Goal: Task Accomplishment & Management: Use online tool/utility

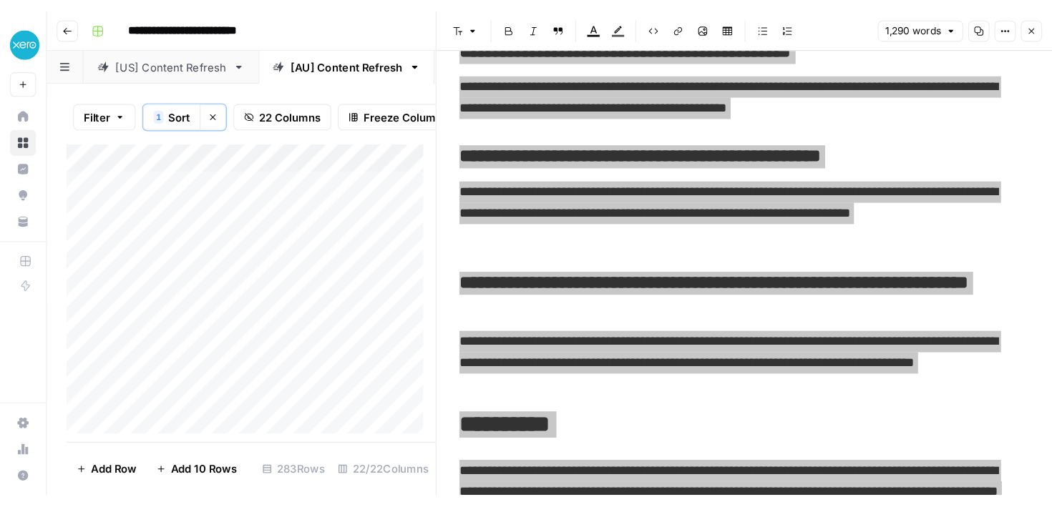
scroll to position [3784, 0]
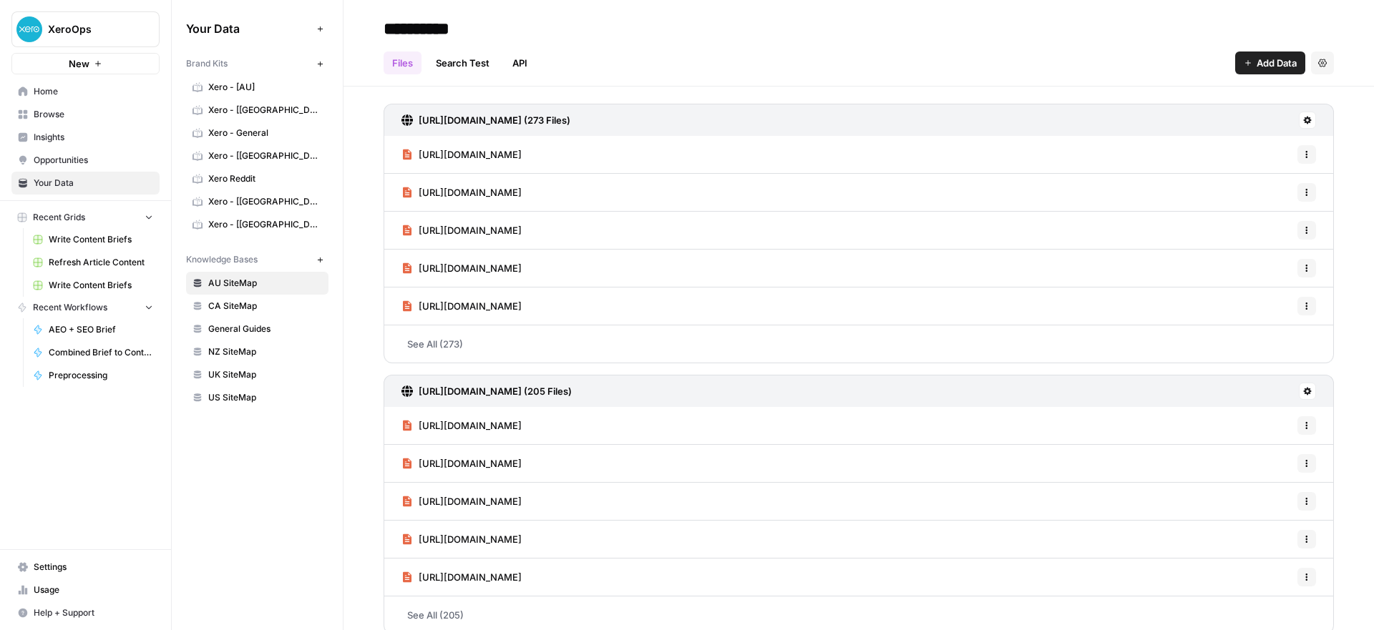
click at [64, 90] on span "Home" at bounding box center [93, 91] width 119 height 13
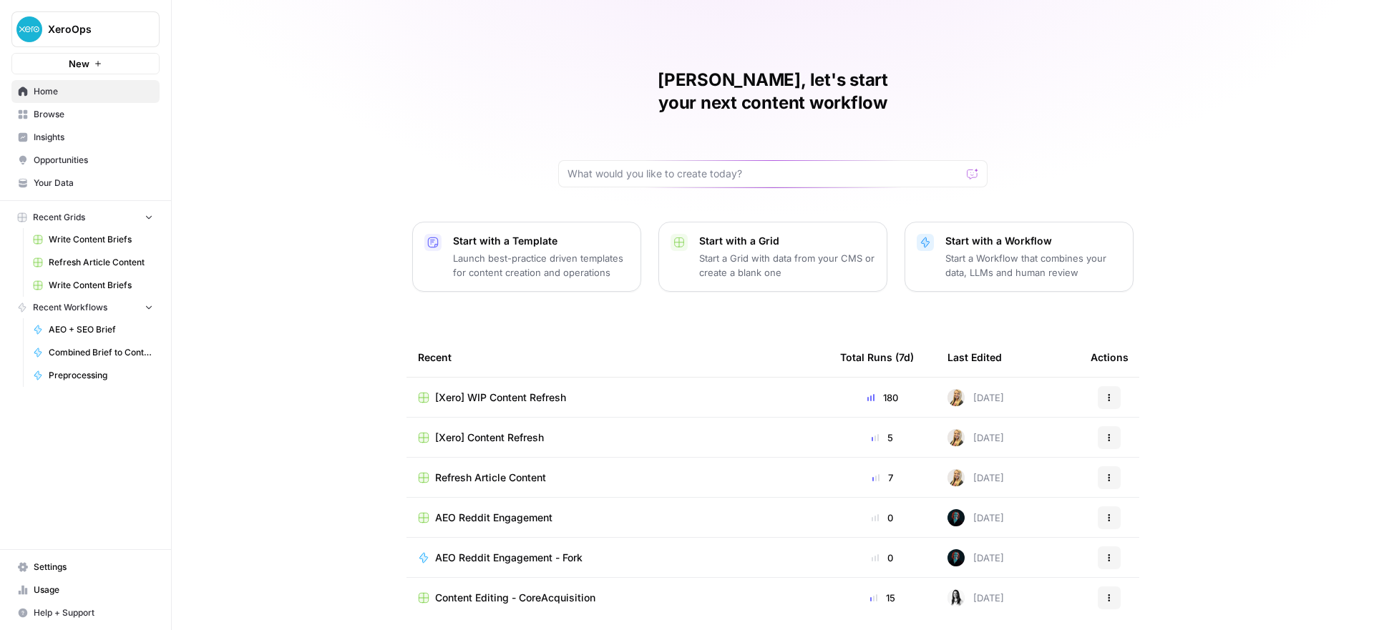
click at [635, 591] on td "Content Editing - CoreAcquisition" at bounding box center [617, 598] width 422 height 40
click at [634, 591] on div "Content Editing - CoreAcquisition" at bounding box center [617, 598] width 399 height 14
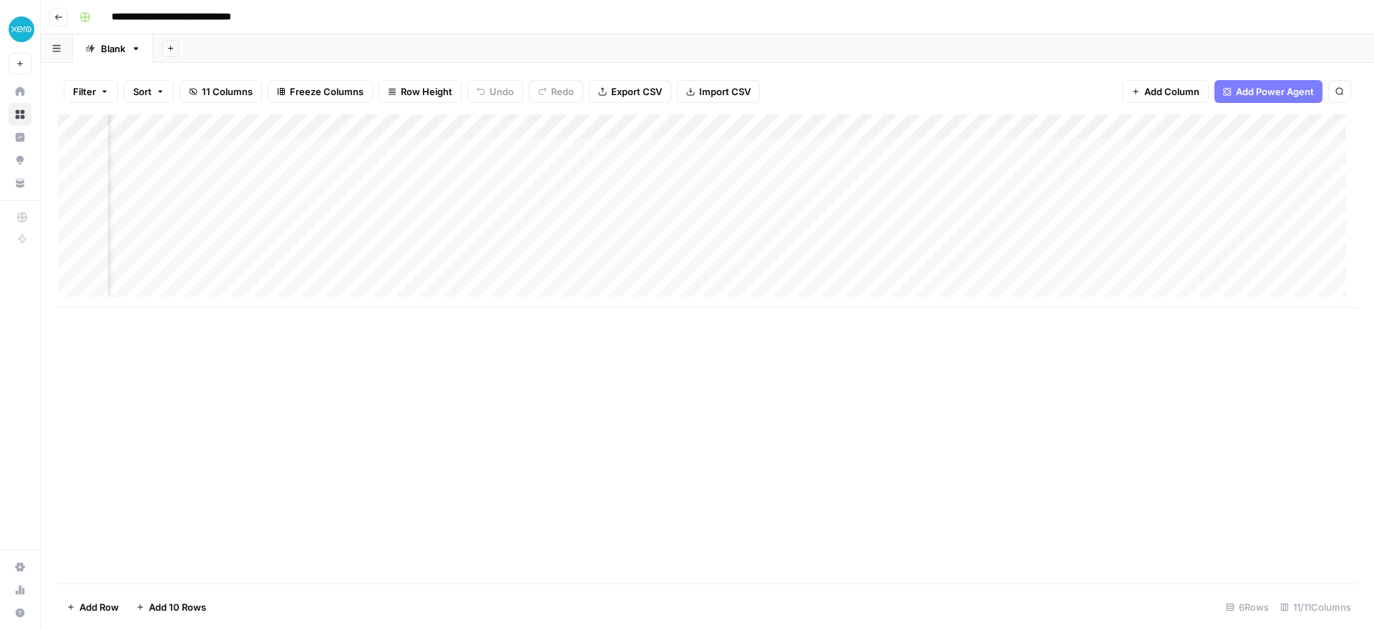
scroll to position [0, 825]
click at [987, 147] on div "Add Column" at bounding box center [707, 210] width 1298 height 193
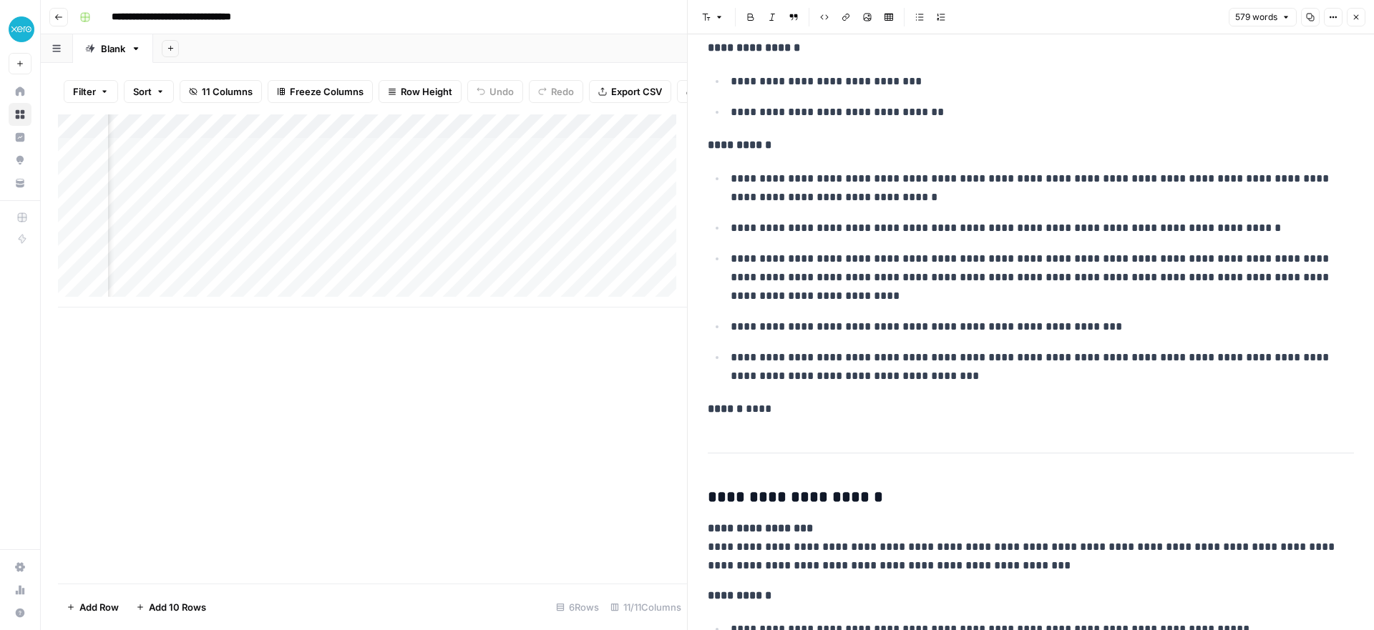
scroll to position [320, 0]
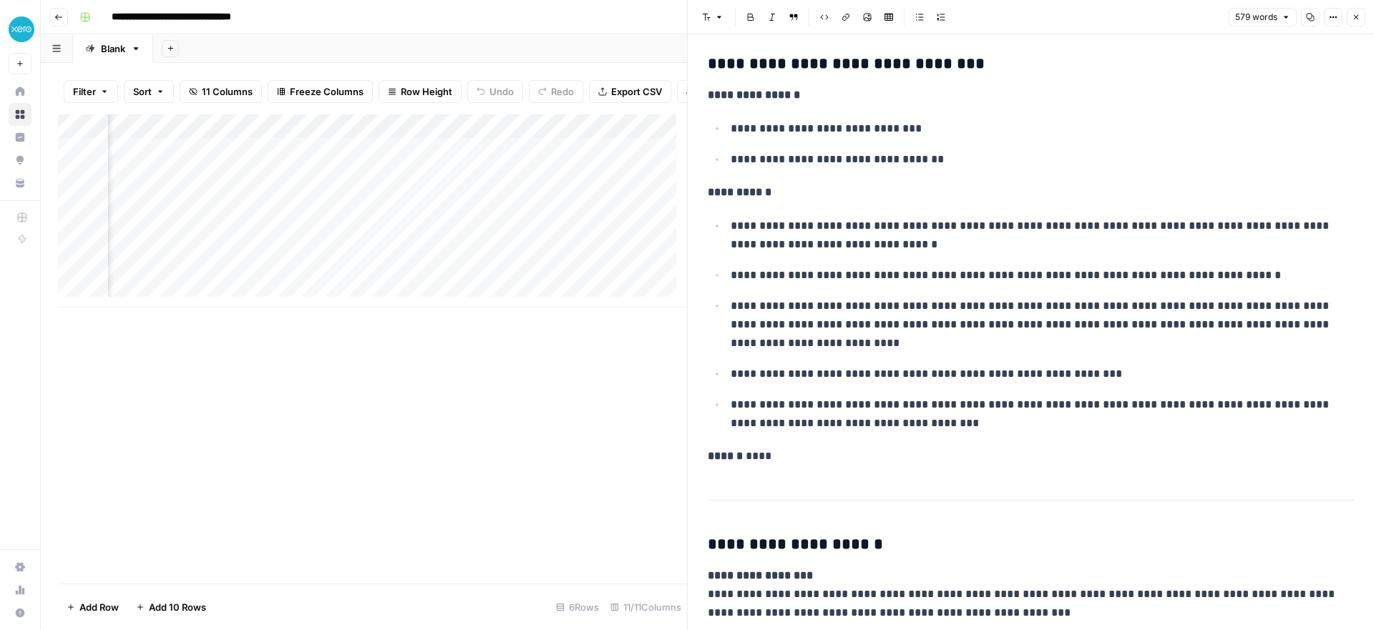
click at [596, 157] on div "Add Column" at bounding box center [372, 210] width 629 height 193
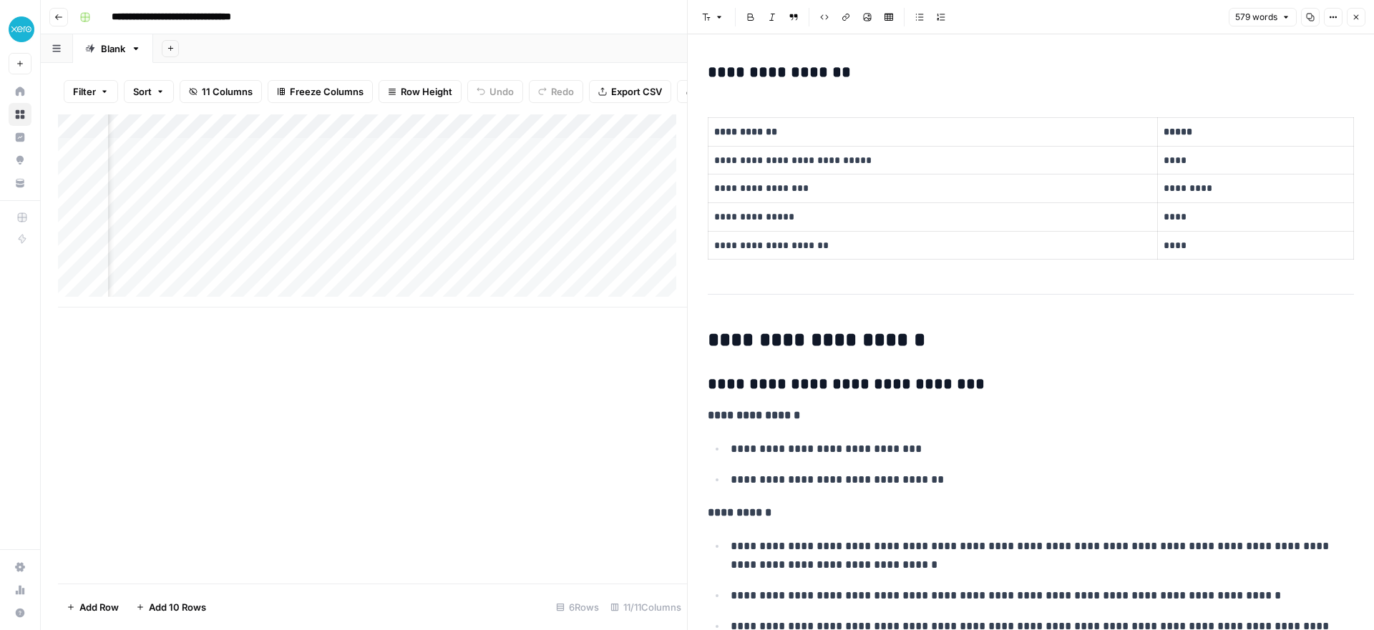
scroll to position [0, 1356]
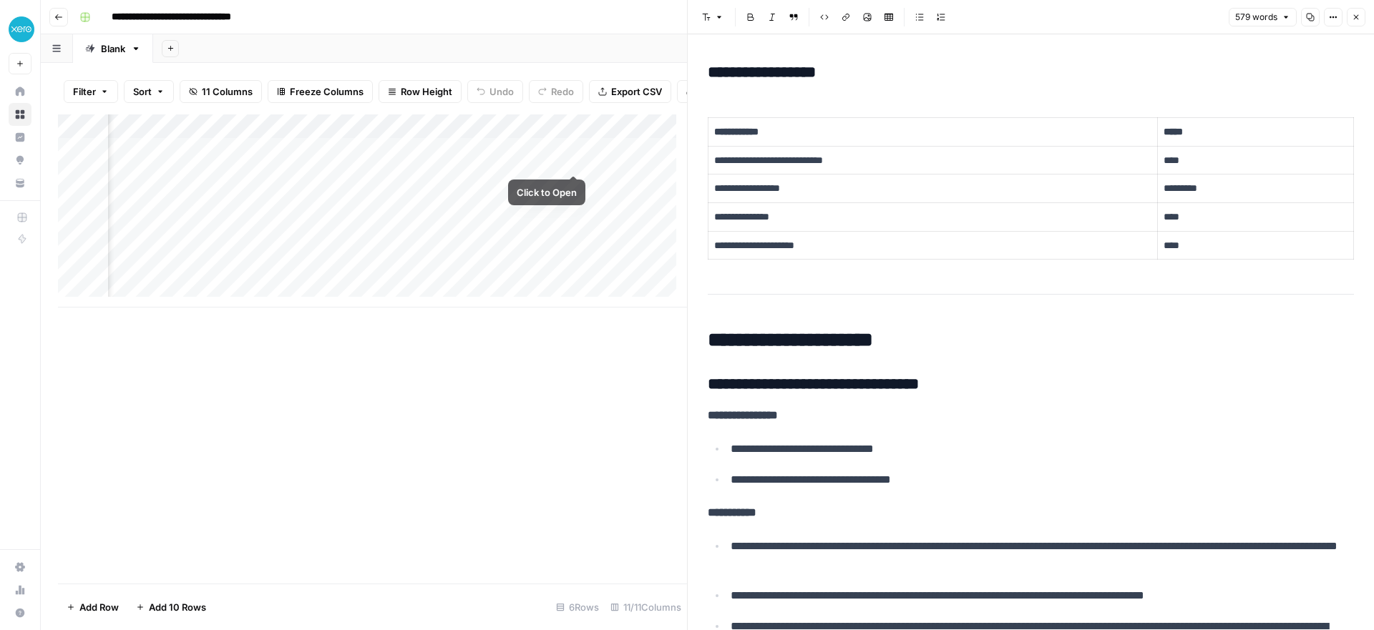
click at [573, 160] on div "Add Column" at bounding box center [372, 210] width 629 height 193
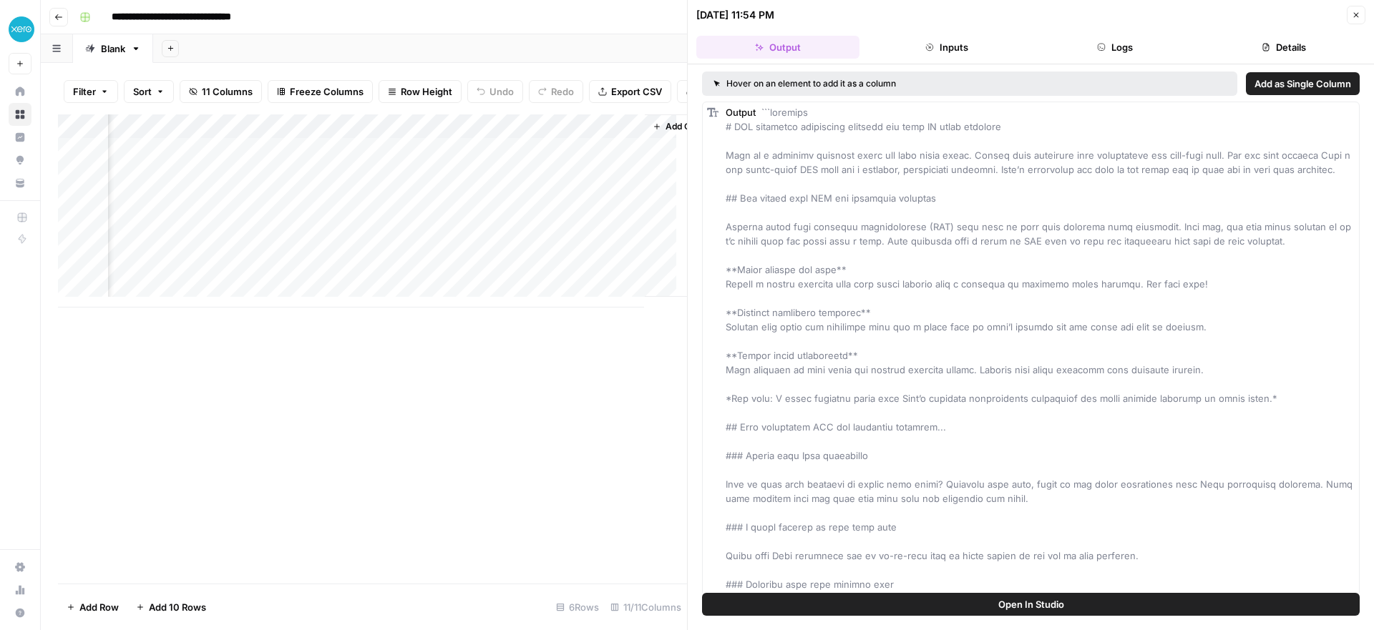
scroll to position [0, 1494]
click at [562, 159] on div "Add Column" at bounding box center [372, 210] width 629 height 193
